Goal: Information Seeking & Learning: Learn about a topic

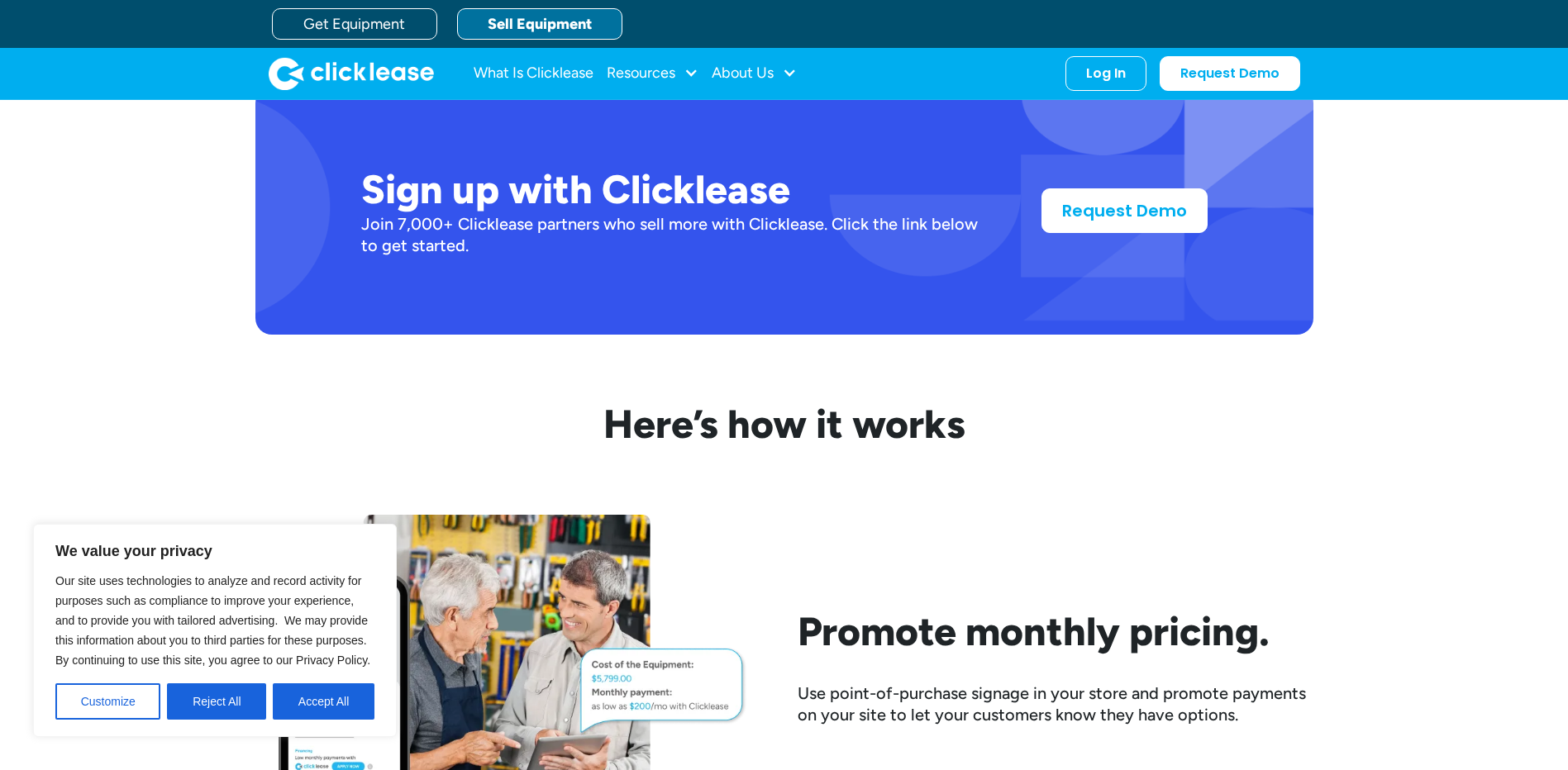
scroll to position [1405, 0]
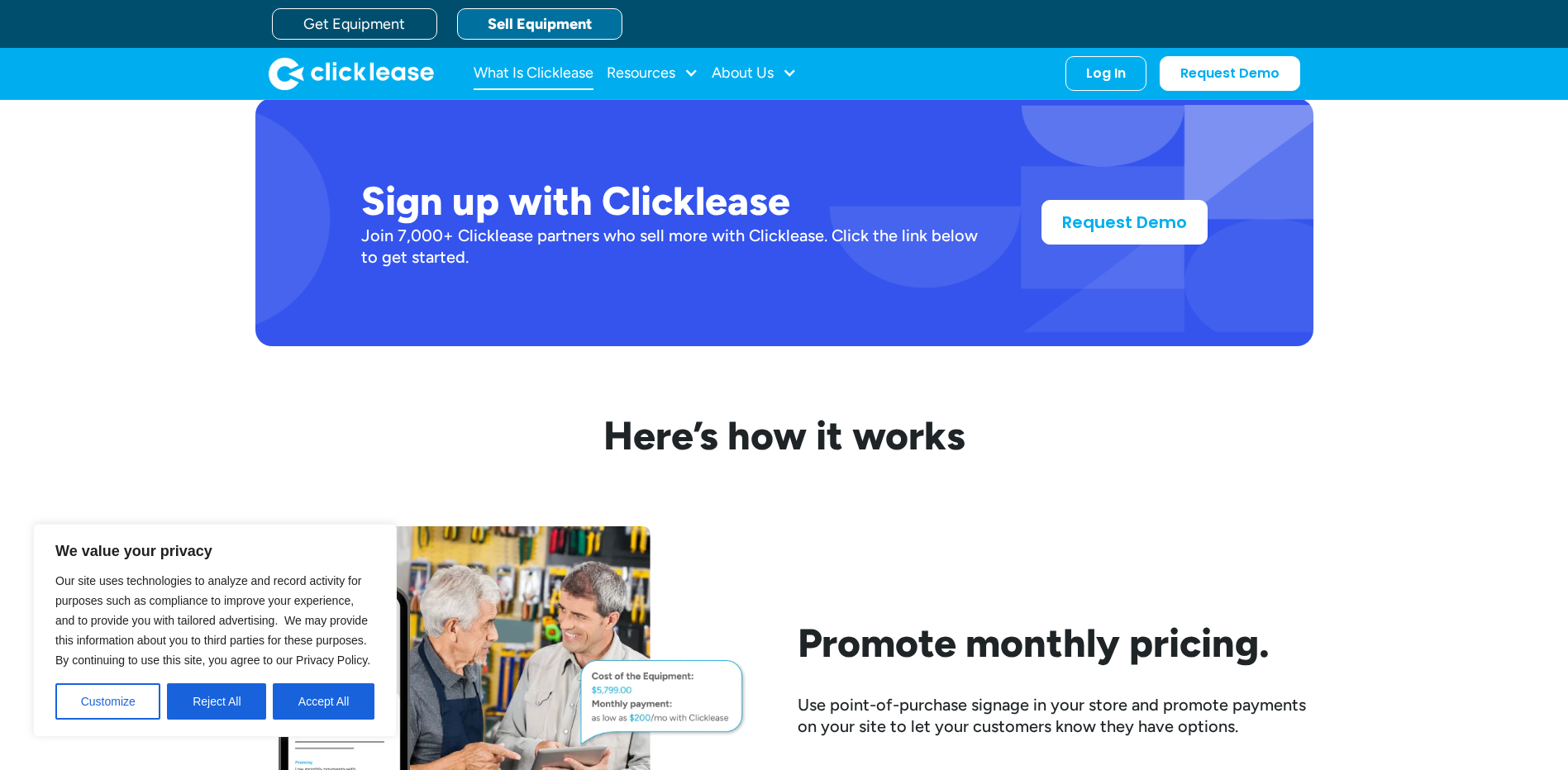
click at [553, 68] on link "What Is Clicklease" at bounding box center [533, 73] width 120 height 33
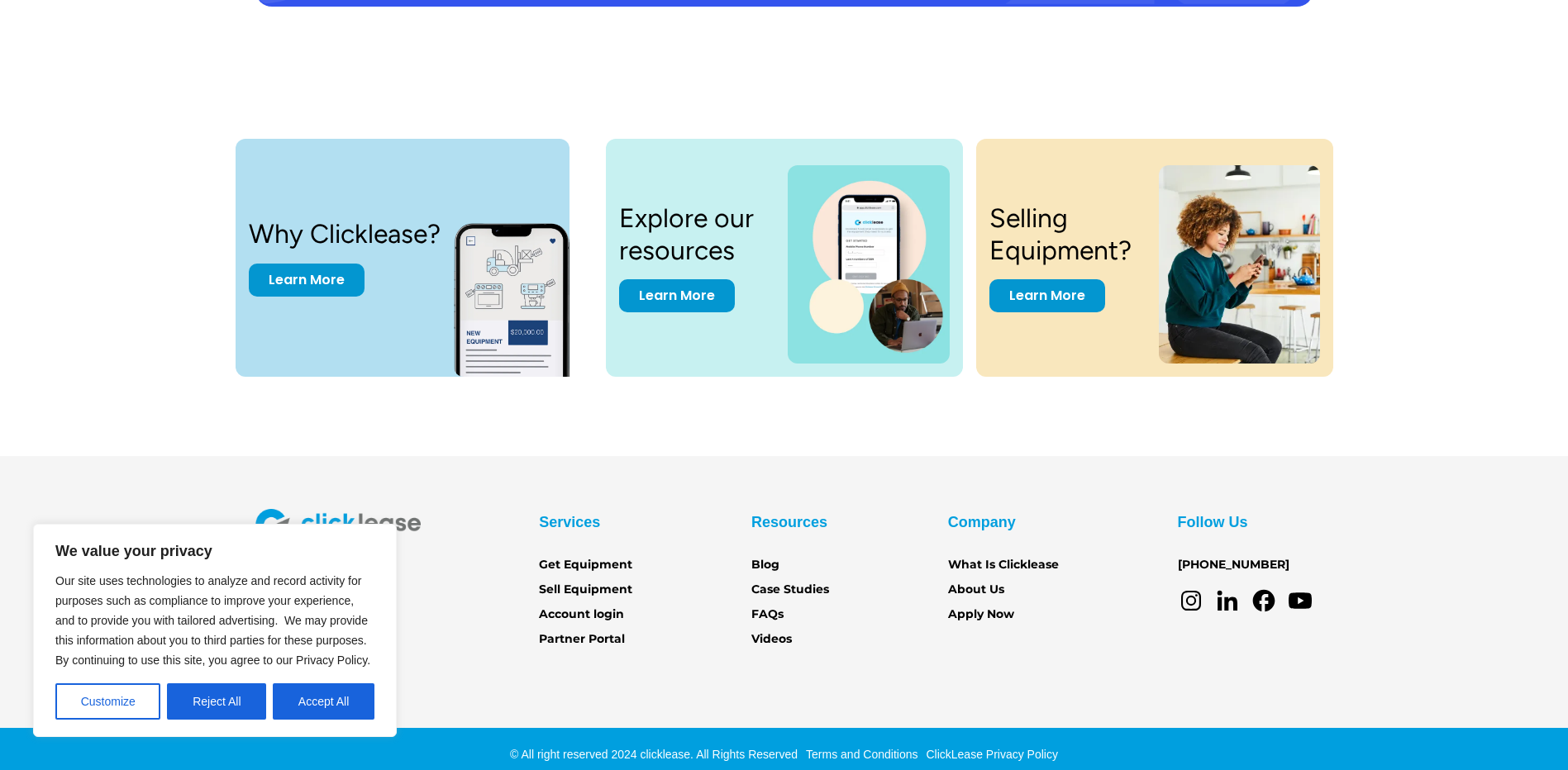
scroll to position [3423, 0]
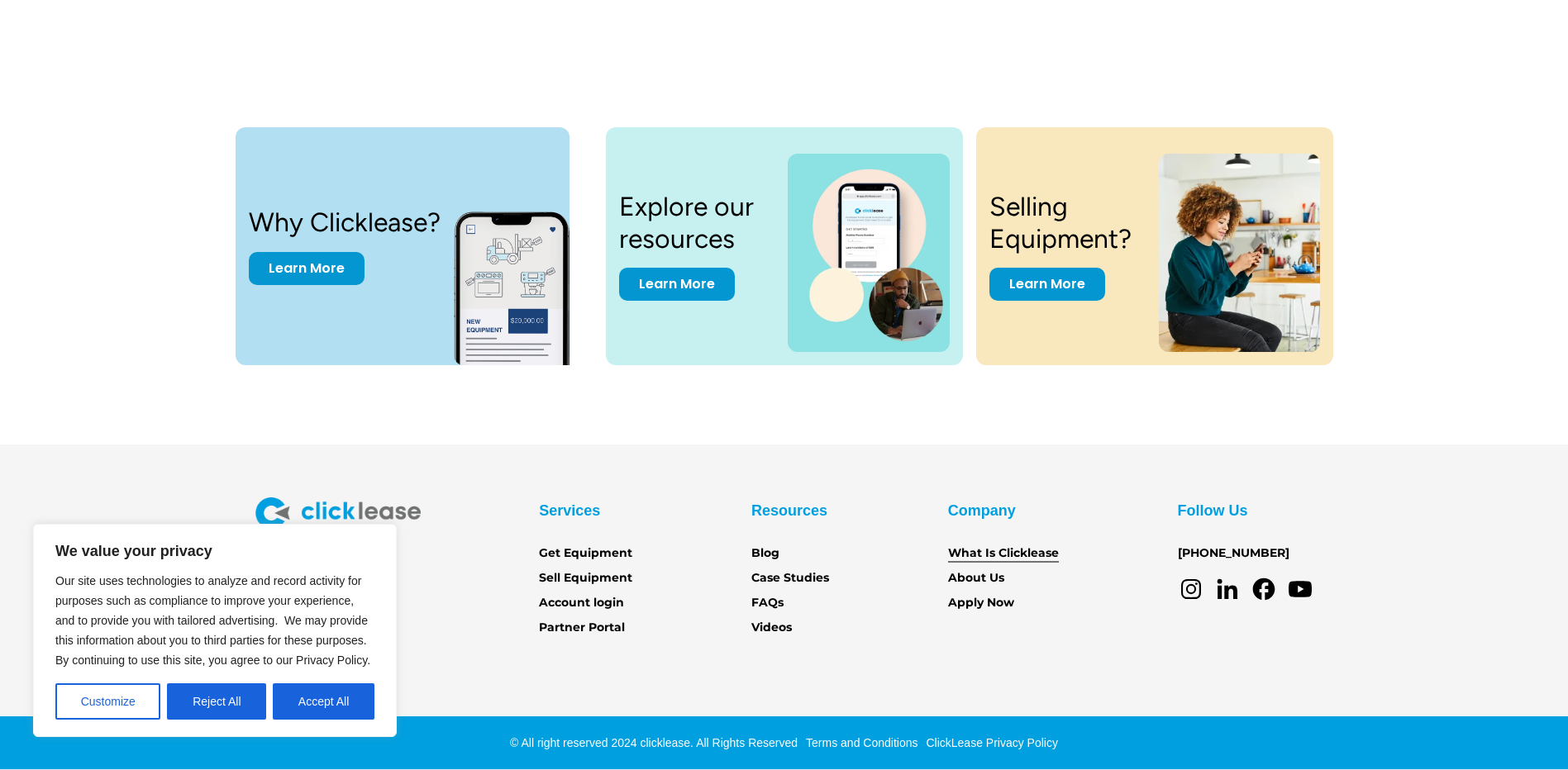
click at [994, 552] on link "What Is Clicklease" at bounding box center [1003, 554] width 111 height 18
